Goal: Obtain resource: Obtain resource

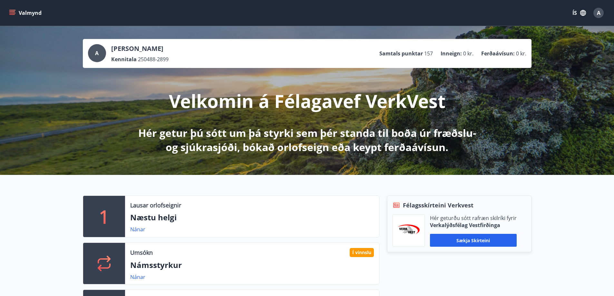
click at [14, 15] on icon "menu" at bounding box center [12, 14] width 6 height 1
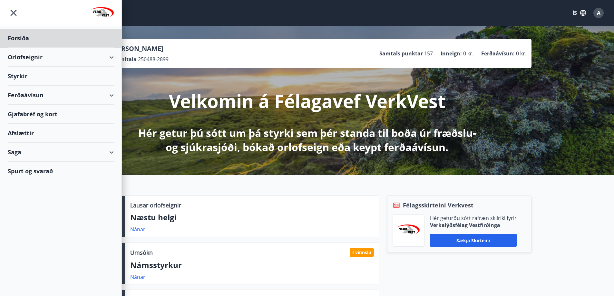
click at [24, 74] on div "Styrkir" at bounding box center [61, 76] width 106 height 19
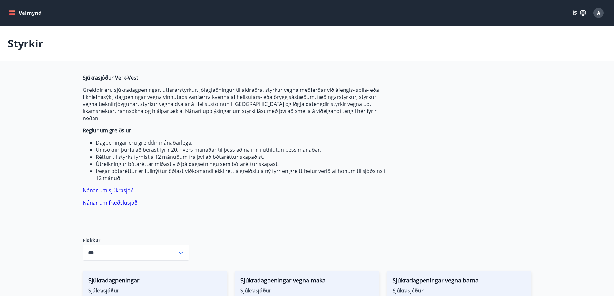
type input "***"
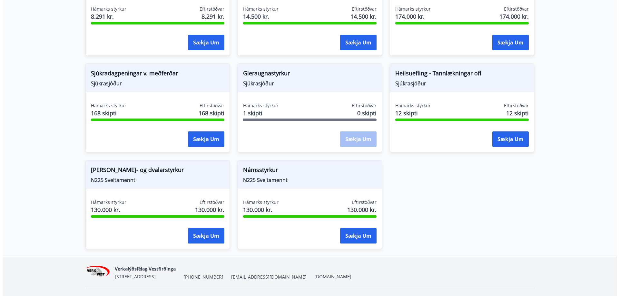
scroll to position [505, 0]
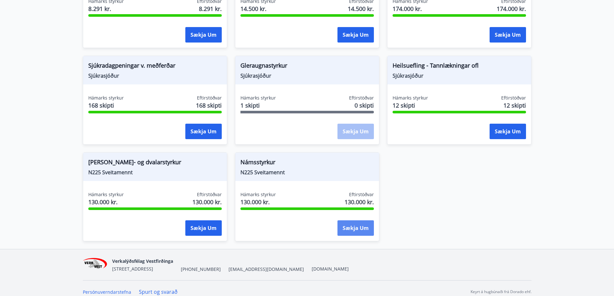
click at [357, 221] on button "Sækja um" at bounding box center [356, 228] width 36 height 15
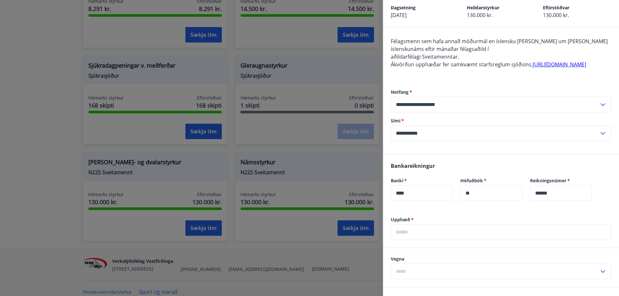
scroll to position [30, 0]
click at [533, 69] on link "[URL][DOMAIN_NAME]" at bounding box center [560, 65] width 54 height 7
